Goal: Information Seeking & Learning: Find specific fact

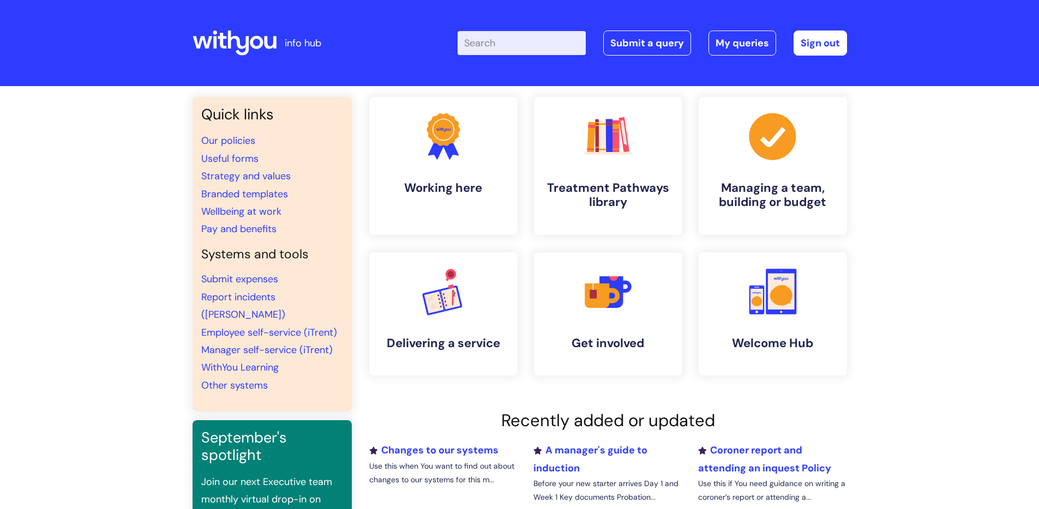
click at [535, 49] on input "Enter your search term here..." at bounding box center [522, 43] width 128 height 24
type input "leaving withyou"
click button "Search" at bounding box center [0, 0] width 0 height 0
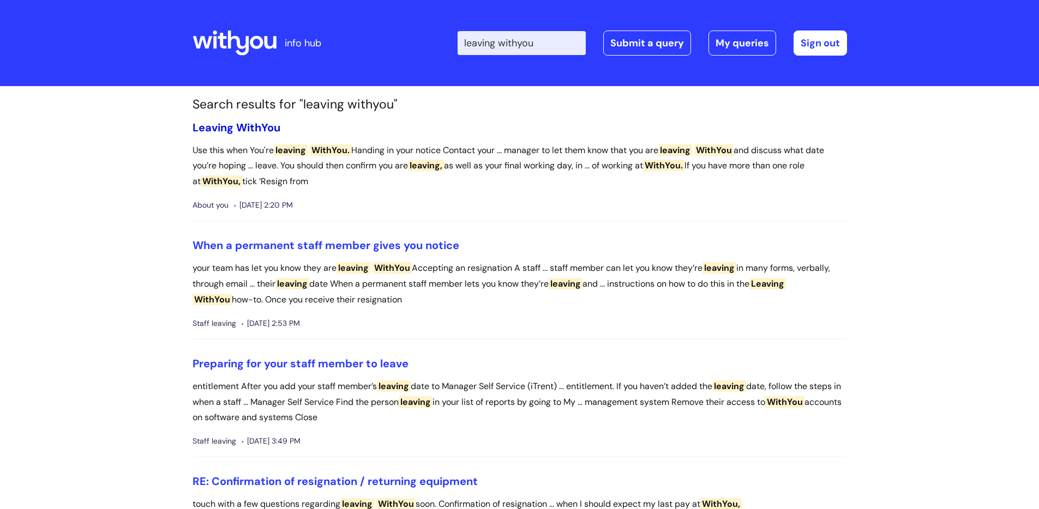
click at [248, 121] on span "WithYou" at bounding box center [258, 128] width 44 height 14
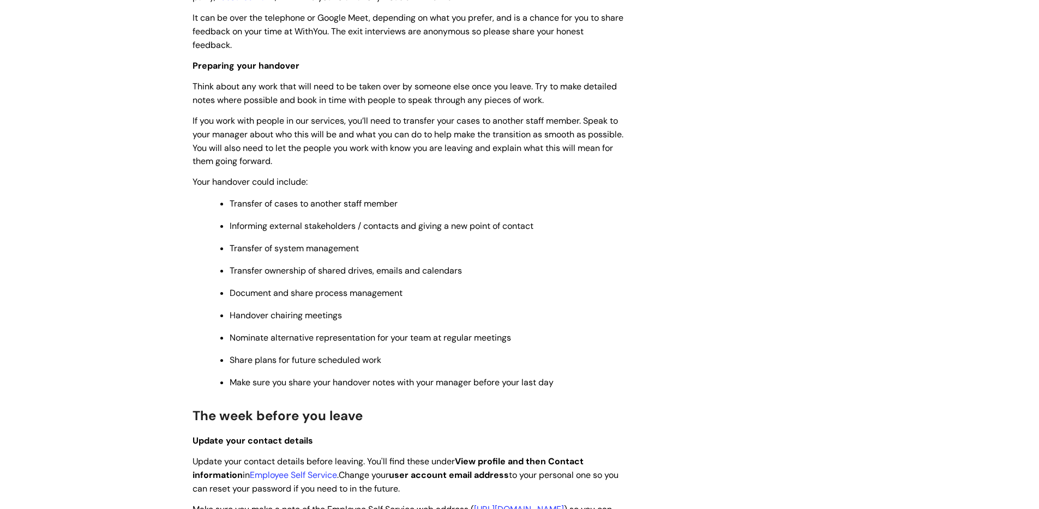
scroll to position [1143, 0]
